Goal: Task Accomplishment & Management: Manage account settings

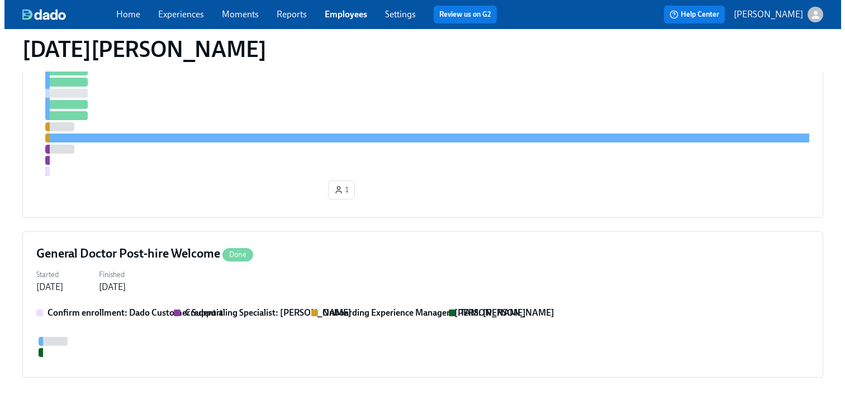
scroll to position [487, 0]
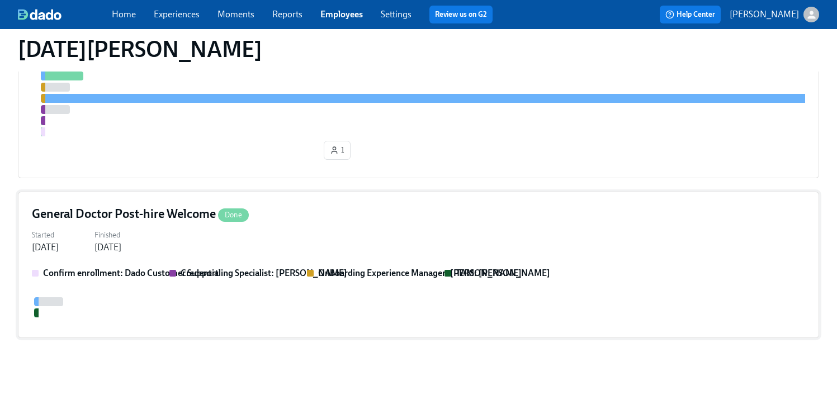
click at [522, 241] on div "Started Jan 13, 2025 Finished Jan 20, 2025" at bounding box center [418, 240] width 773 height 27
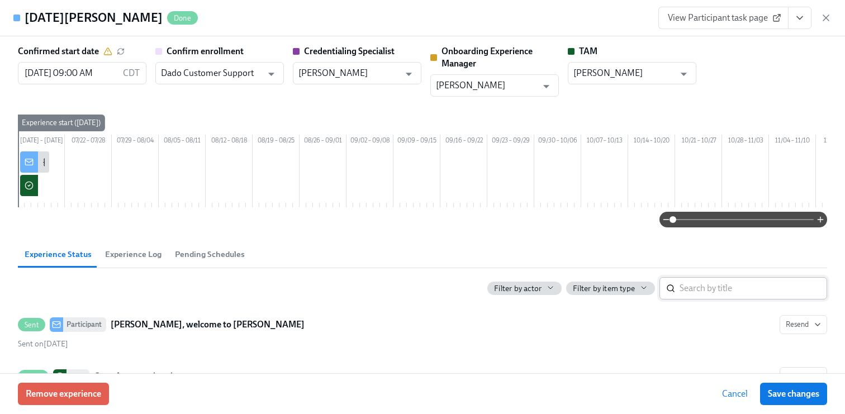
click at [724, 300] on input "search" at bounding box center [754, 288] width 148 height 22
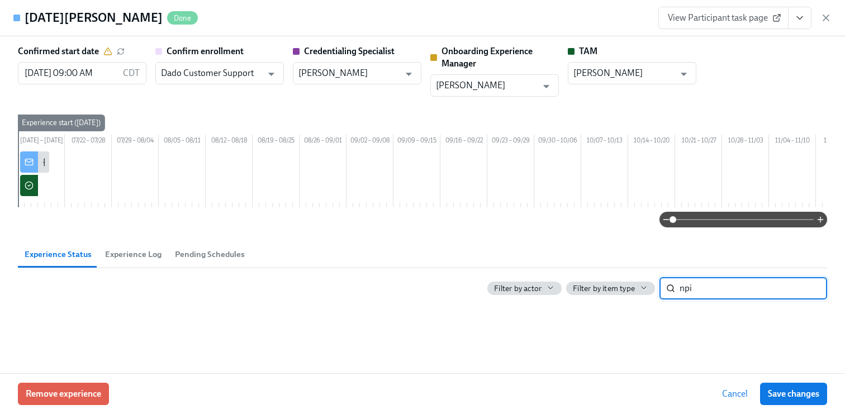
type input "npi"
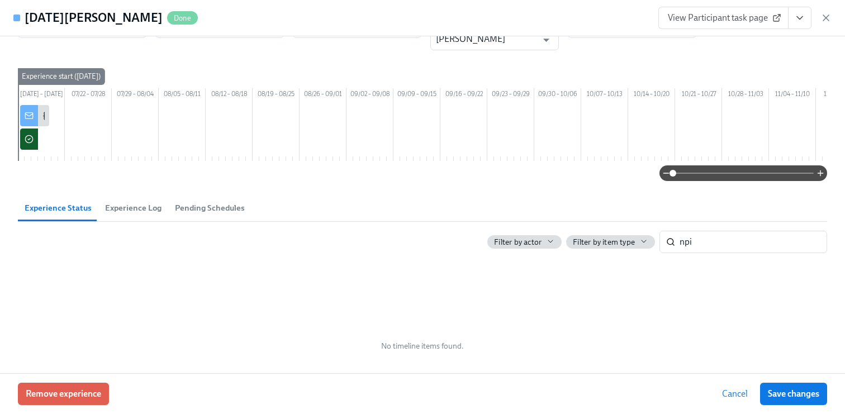
scroll to position [52, 0]
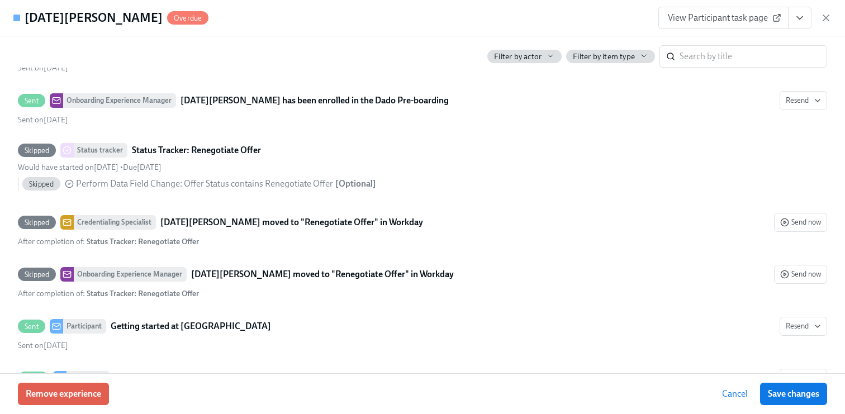
scroll to position [770, 0]
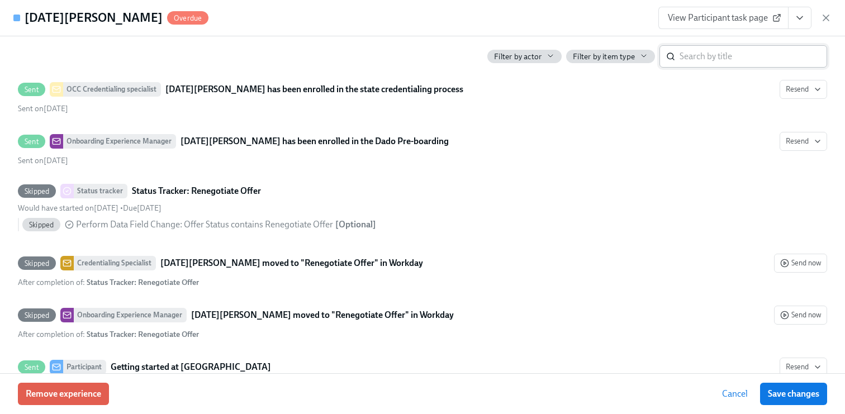
click at [731, 53] on input "search" at bounding box center [754, 56] width 148 height 22
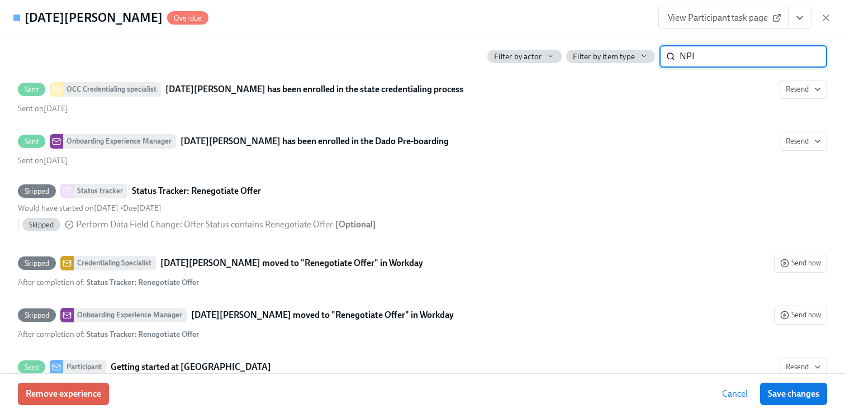
scroll to position [606, 0]
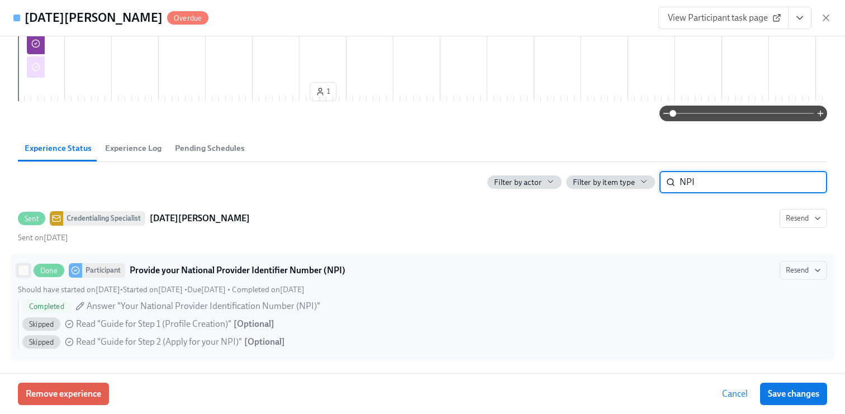
type input "NPI"
click at [22, 268] on input "Done Participant Provide your National Provider Identifier Number (NPI) Resend …" at bounding box center [23, 271] width 10 height 10
checkbox input "true"
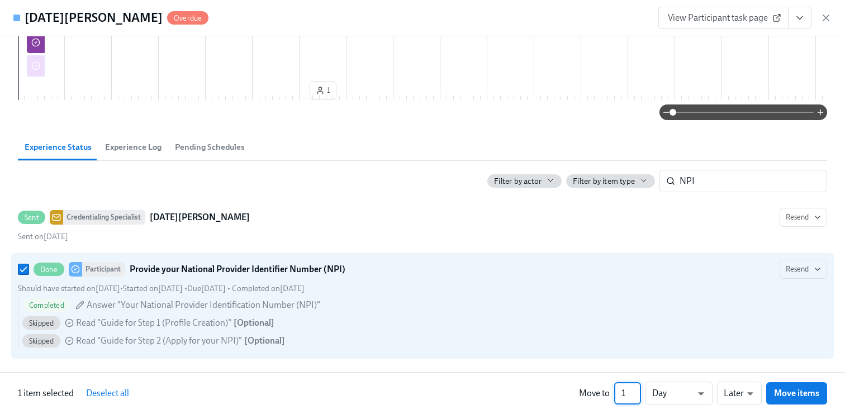
click at [630, 392] on input "1" at bounding box center [627, 393] width 27 height 22
type input "10"
click at [795, 400] on button "Move items" at bounding box center [796, 393] width 61 height 22
checkbox input "false"
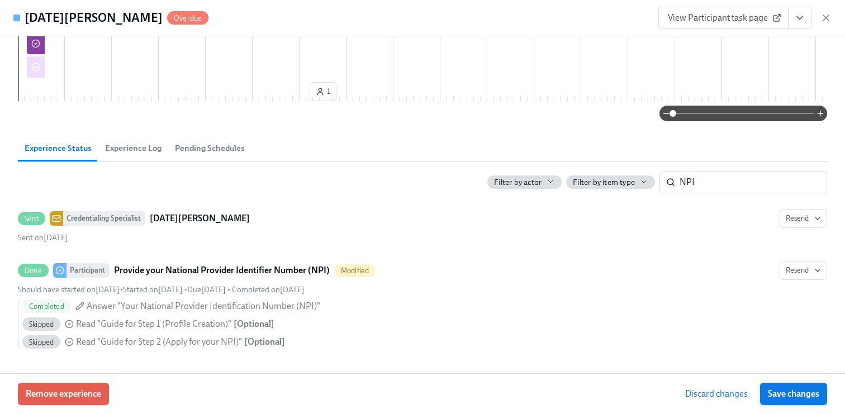
click at [795, 400] on button "Save changes" at bounding box center [793, 394] width 67 height 22
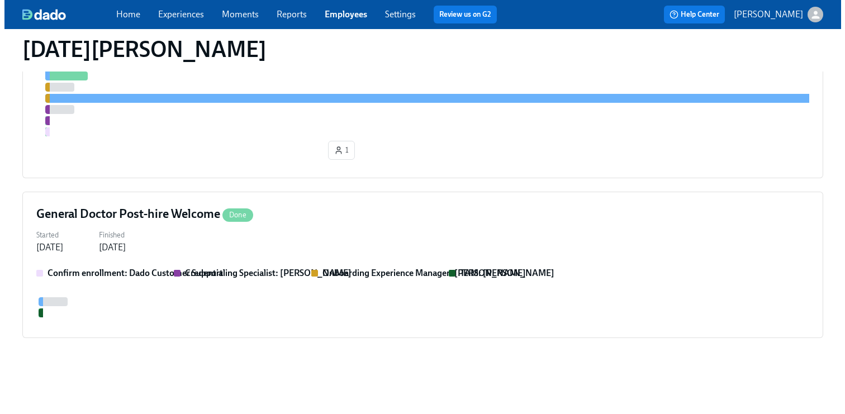
scroll to position [439, 0]
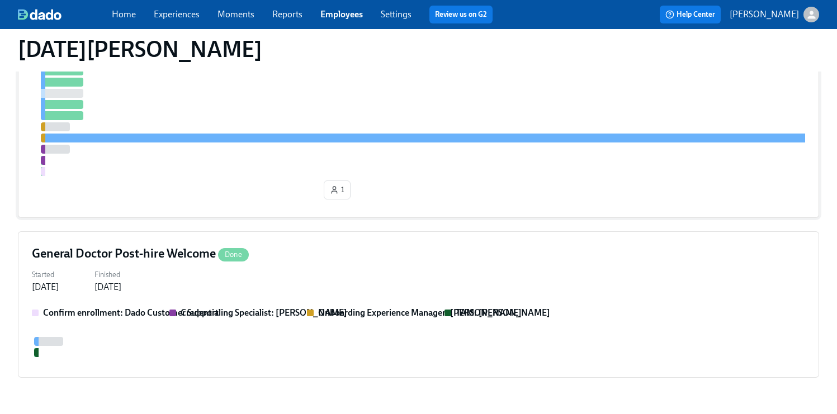
click at [470, 180] on div "1" at bounding box center [418, 79] width 773 height 249
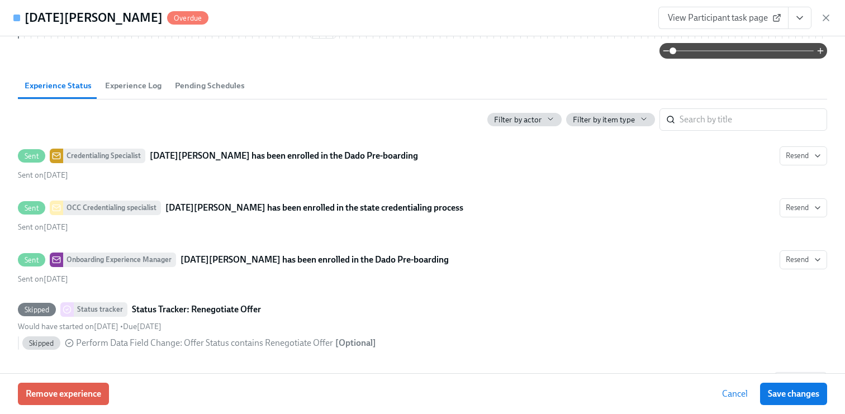
scroll to position [978, 0]
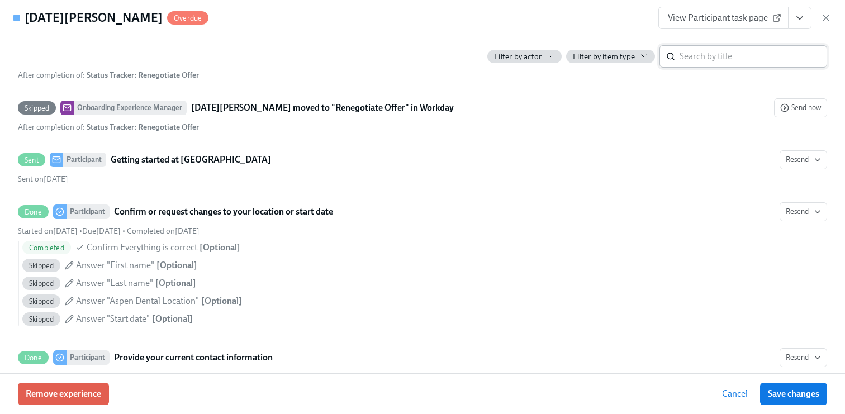
click at [691, 63] on input "search" at bounding box center [754, 56] width 148 height 22
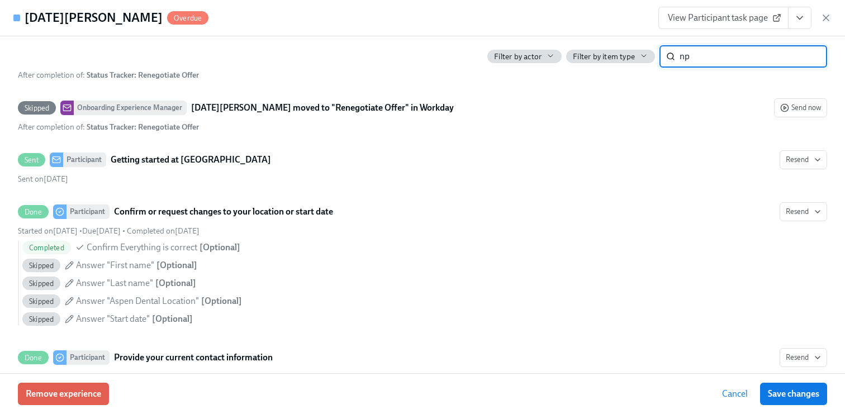
scroll to position [606, 0]
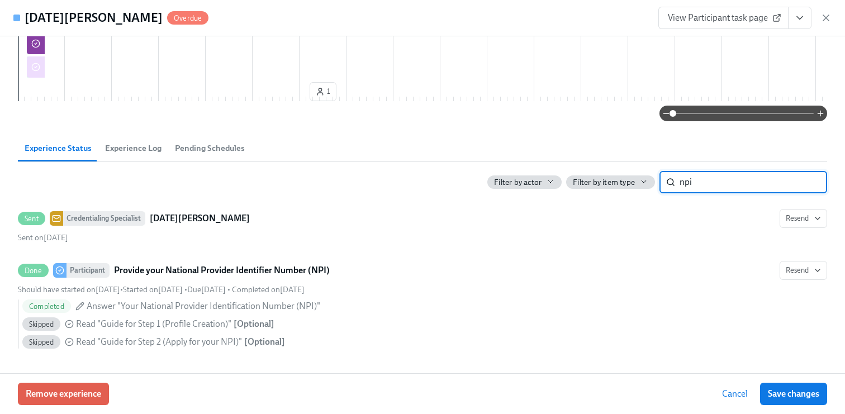
type input "npi"
